Goal: Information Seeking & Learning: Learn about a topic

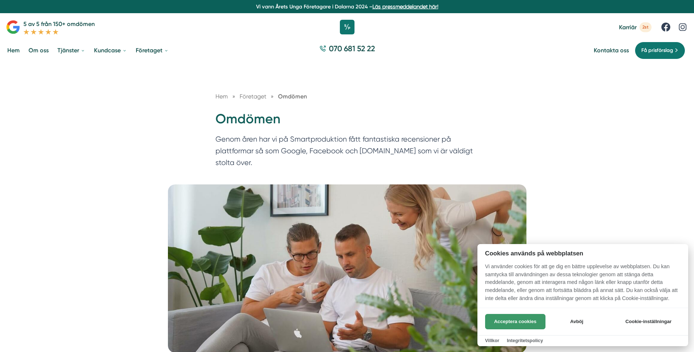
click at [522, 320] on button "Acceptera cookies" at bounding box center [515, 321] width 60 height 15
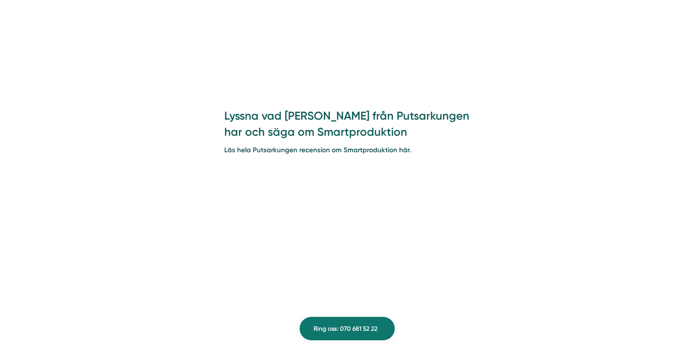
scroll to position [1134, 0]
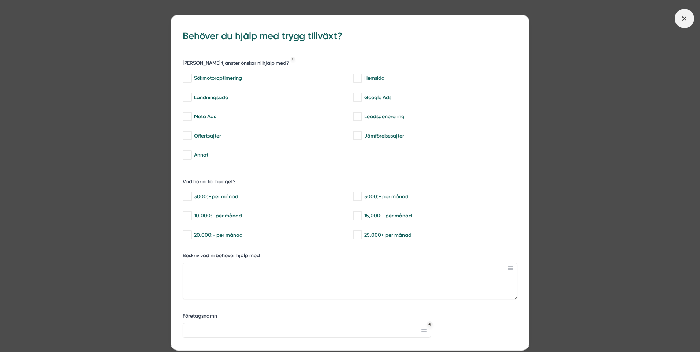
click at [681, 20] on icon at bounding box center [684, 19] width 8 height 8
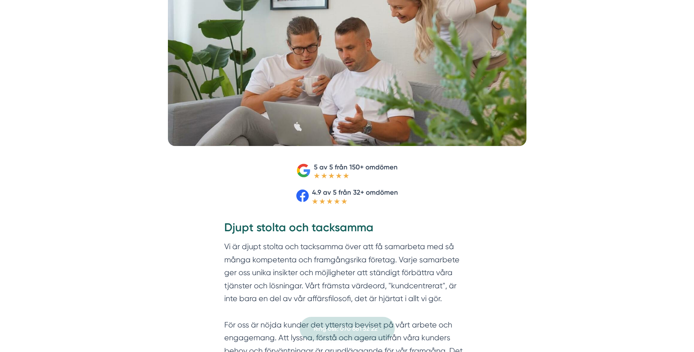
scroll to position [0, 0]
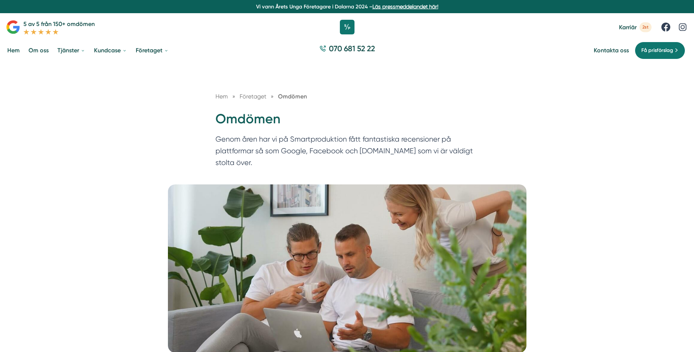
click at [38, 52] on link "Om oss" at bounding box center [38, 50] width 23 height 19
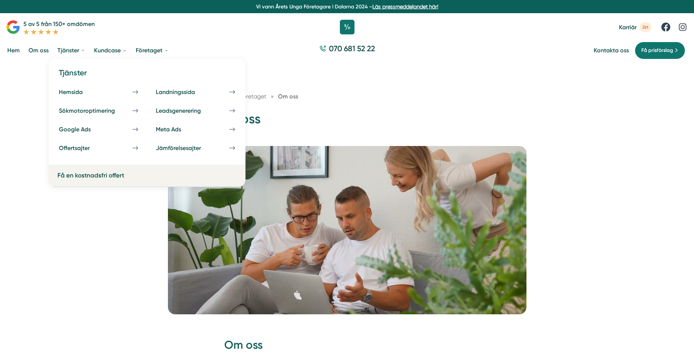
click at [70, 49] on link "Tjänster" at bounding box center [71, 50] width 31 height 19
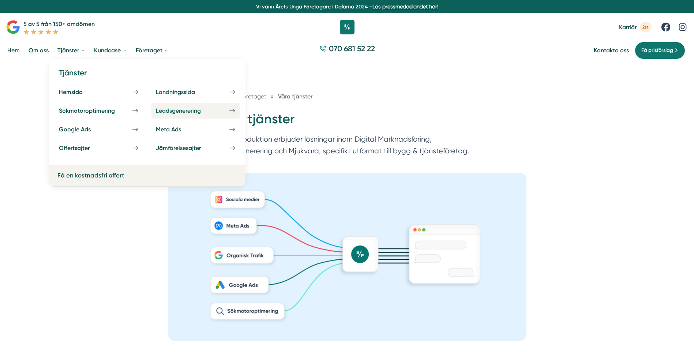
click at [184, 111] on div "Leadsgenerering" at bounding box center [187, 110] width 63 height 7
